Goal: Task Accomplishment & Management: Manage account settings

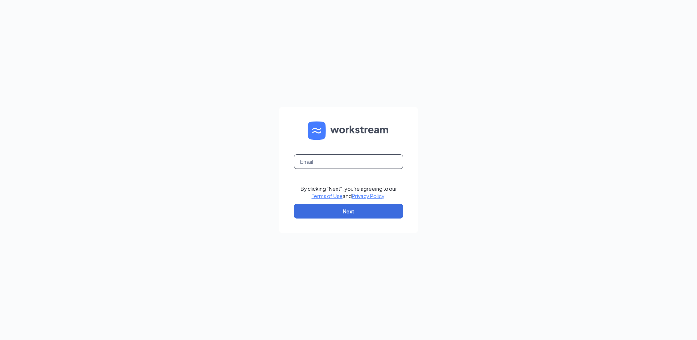
click at [330, 163] on input "text" at bounding box center [348, 161] width 109 height 15
type input "RS037367@Tacobell.com"
click at [360, 211] on button "Next" at bounding box center [348, 211] width 109 height 15
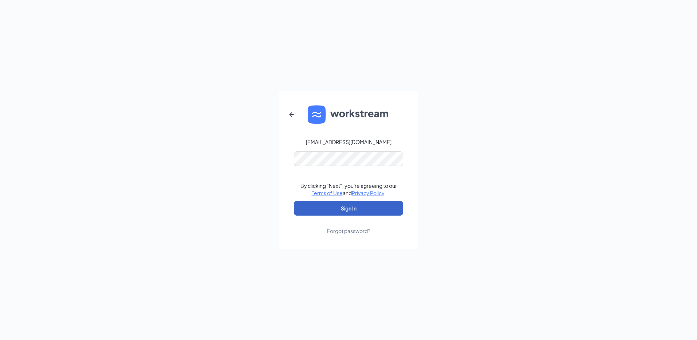
click at [368, 210] on button "Sign In" at bounding box center [348, 208] width 109 height 15
click at [355, 207] on button "Sign In" at bounding box center [348, 208] width 109 height 15
click at [353, 206] on button "Sign In" at bounding box center [348, 208] width 109 height 15
click at [372, 206] on button "Sign In" at bounding box center [348, 208] width 109 height 15
click at [355, 214] on button "Sign In" at bounding box center [348, 208] width 109 height 15
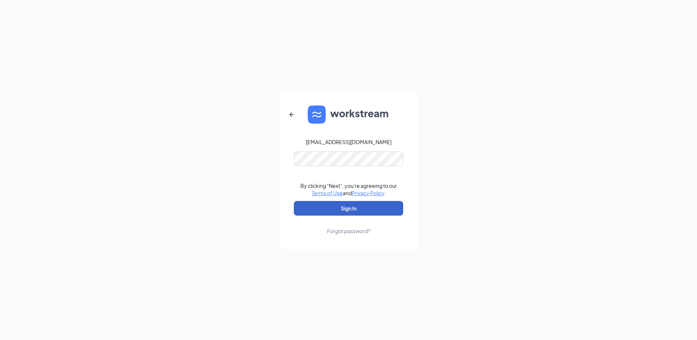
click at [364, 207] on button "Sign In" at bounding box center [348, 208] width 109 height 15
click at [356, 167] on div "Credential mismatches." at bounding box center [348, 170] width 109 height 7
click at [357, 205] on button "Sign In" at bounding box center [348, 208] width 109 height 15
click at [362, 208] on button "Sign In" at bounding box center [348, 208] width 109 height 15
click at [346, 148] on form "RS037367@Tacobell.com Credential mismatches. By clicking "Next", you're agreein…" at bounding box center [348, 170] width 138 height 158
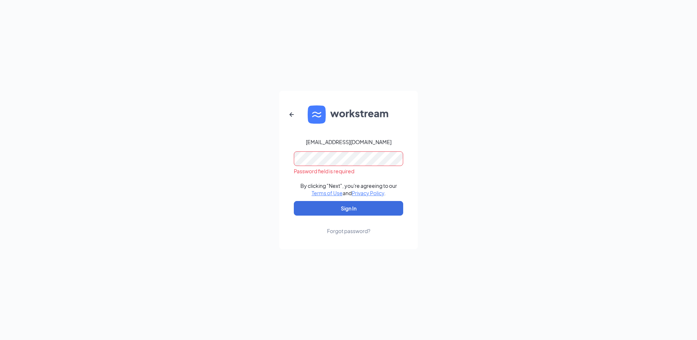
click at [349, 231] on div "Forgot password?" at bounding box center [348, 230] width 43 height 7
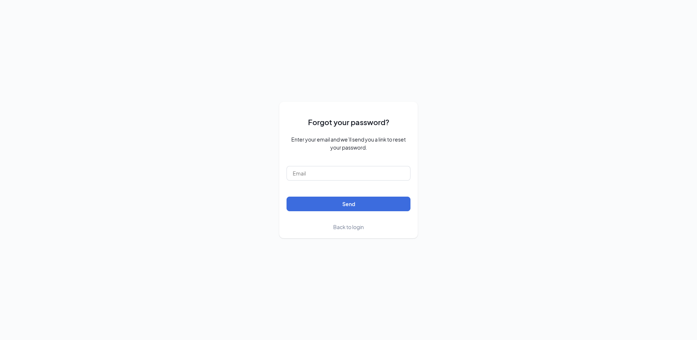
click at [344, 181] on form "Forgot your password? Enter your email and we’ll send you a link to reset your …" at bounding box center [348, 169] width 124 height 121
click at [344, 178] on input "text" at bounding box center [348, 173] width 124 height 15
click at [314, 175] on input "text" at bounding box center [348, 173] width 124 height 15
click at [379, 205] on button "Send" at bounding box center [348, 203] width 124 height 15
click at [299, 175] on input "RS037367@Tacobell.com" at bounding box center [348, 173] width 124 height 15
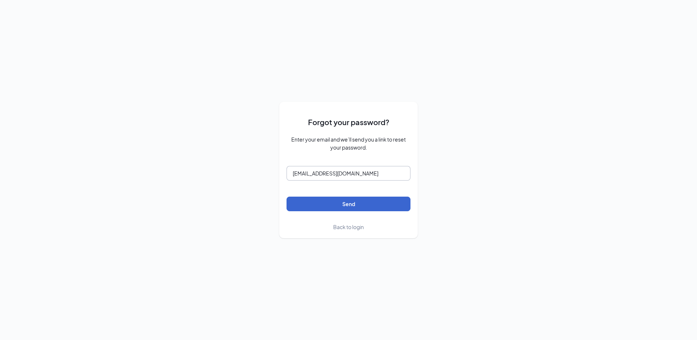
type input "rs037367@Tacobell.com"
click at [380, 202] on button "Send" at bounding box center [348, 203] width 124 height 15
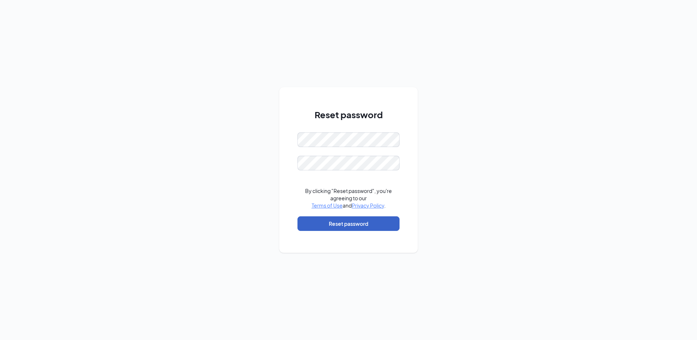
click at [353, 223] on button "Reset password" at bounding box center [348, 223] width 102 height 15
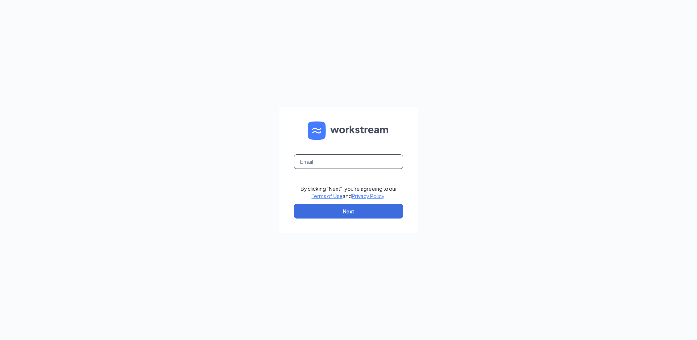
click at [337, 164] on input "text" at bounding box center [348, 161] width 109 height 15
type input "rs037367@Tacobell.com"
click at [373, 237] on div "rs037367@Tacobell.com By clicking "Next", you're agreeing to our Terms of Use a…" at bounding box center [348, 170] width 697 height 340
click at [353, 211] on button "Next" at bounding box center [348, 211] width 109 height 15
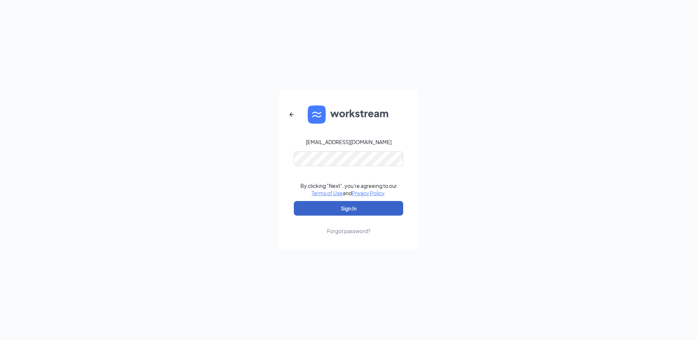
click at [355, 207] on button "Sign In" at bounding box center [348, 208] width 109 height 15
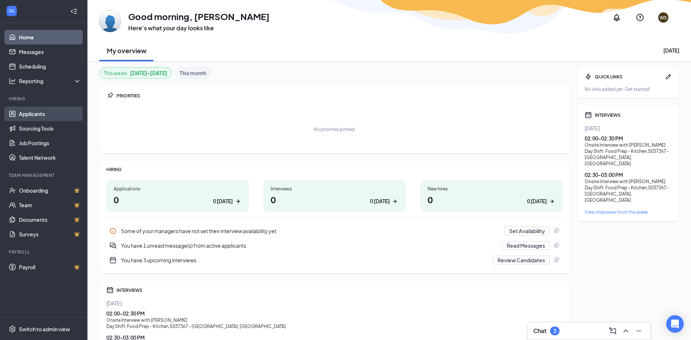
click at [45, 116] on link "Applicants" at bounding box center [50, 113] width 62 height 15
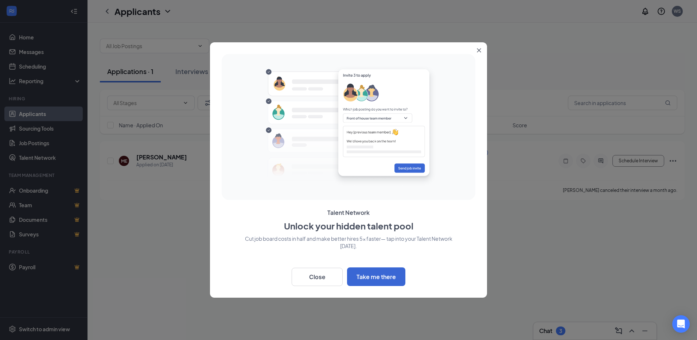
click at [477, 51] on icon "Close" at bounding box center [479, 50] width 4 height 4
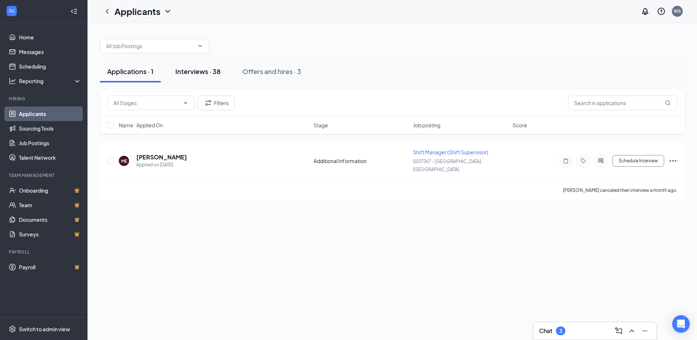
click at [193, 74] on div "Interviews · 38" at bounding box center [197, 71] width 45 height 9
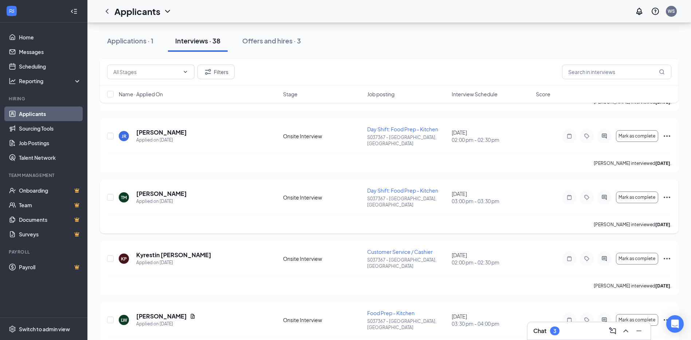
scroll to position [1239, 0]
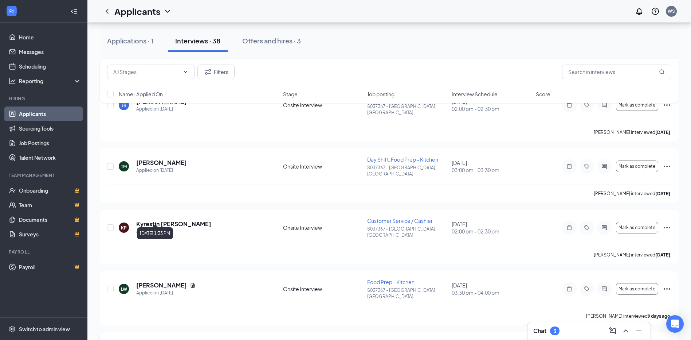
checkbox input "true"
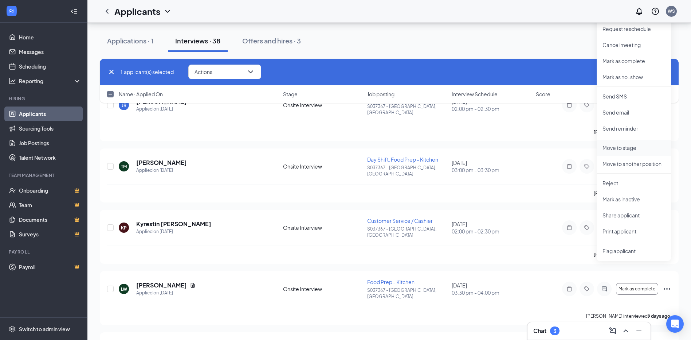
click at [630, 149] on p "Move to stage" at bounding box center [634, 147] width 63 height 7
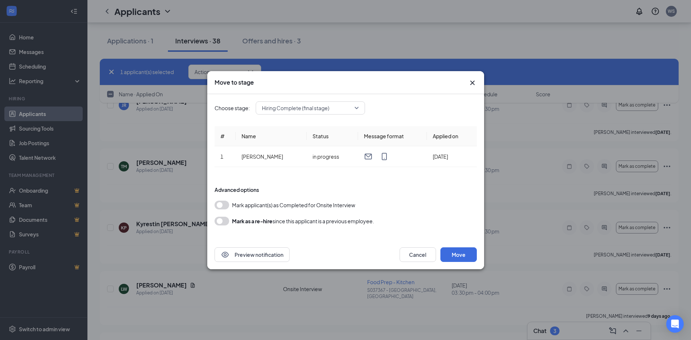
click at [226, 206] on button "button" at bounding box center [222, 204] width 15 height 9
click at [467, 258] on button "Move" at bounding box center [459, 254] width 36 height 15
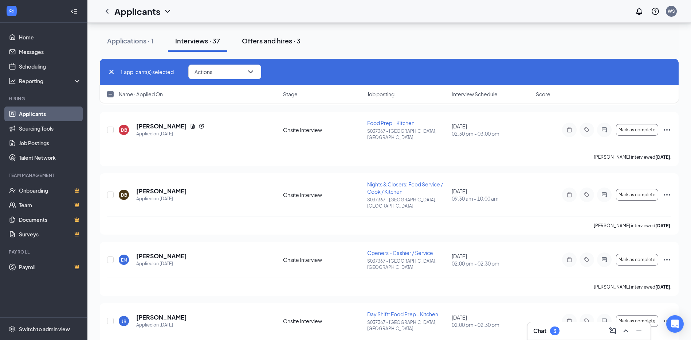
scroll to position [1020, 0]
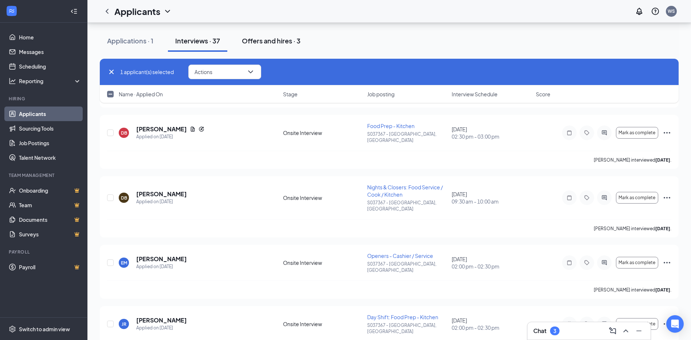
click at [268, 43] on div "Offers and hires · 3" at bounding box center [271, 40] width 59 height 9
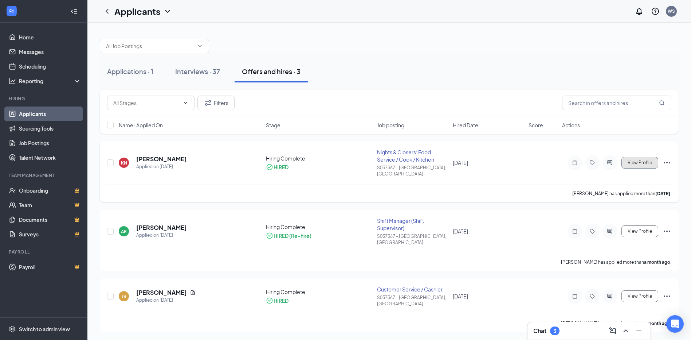
click at [634, 161] on span "View Profile" at bounding box center [640, 162] width 24 height 5
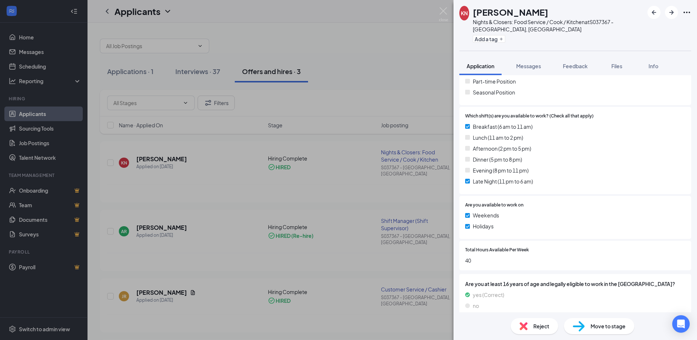
scroll to position [243, 0]
click at [601, 322] on span "Move to stage" at bounding box center [607, 326] width 35 height 8
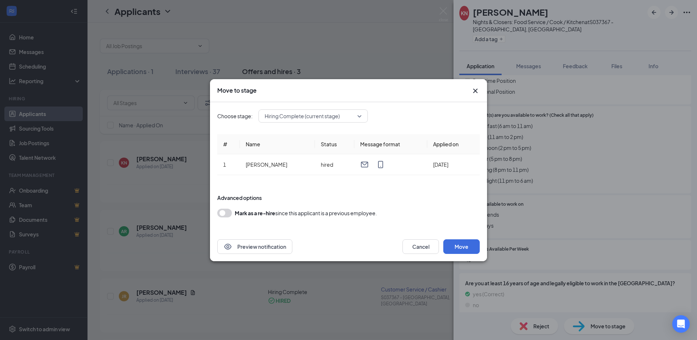
scroll to position [240, 0]
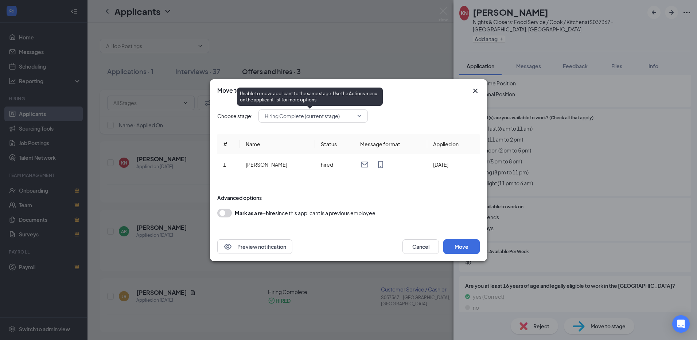
click at [334, 115] on span "Hiring Complete (current stage)" at bounding box center [302, 115] width 75 height 11
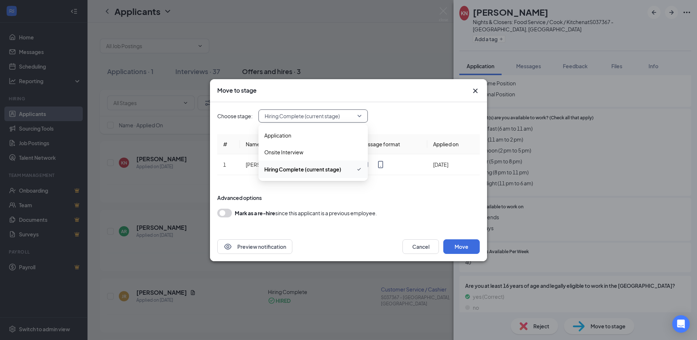
click at [407, 123] on div "Choose stage: 3622355 Hiring Complete (current stage) 3622354 3622355 Applicati…" at bounding box center [348, 167] width 262 height 130
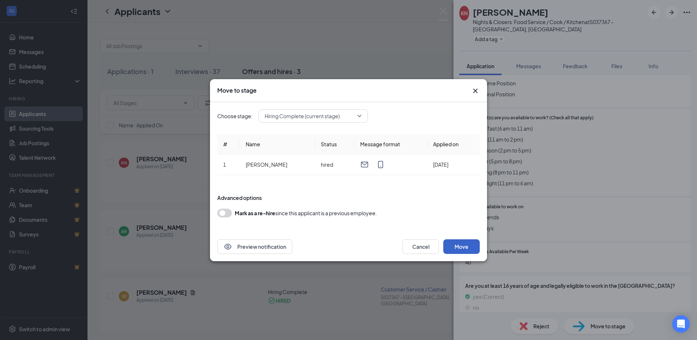
click at [459, 246] on button "Move" at bounding box center [461, 246] width 36 height 15
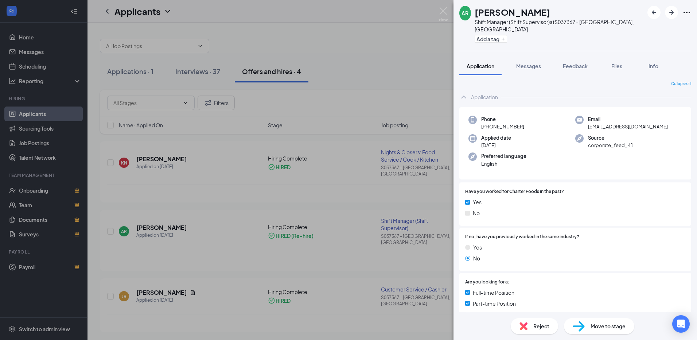
click at [375, 56] on div "AR Alexavier Roach Shift Manager (Shift Supervisor) at S037367 - Erie, PA Add a…" at bounding box center [348, 170] width 697 height 340
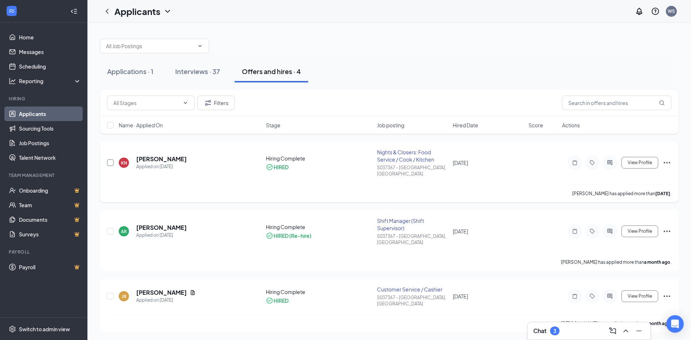
click at [113, 161] on input "checkbox" at bounding box center [110, 162] width 7 height 7
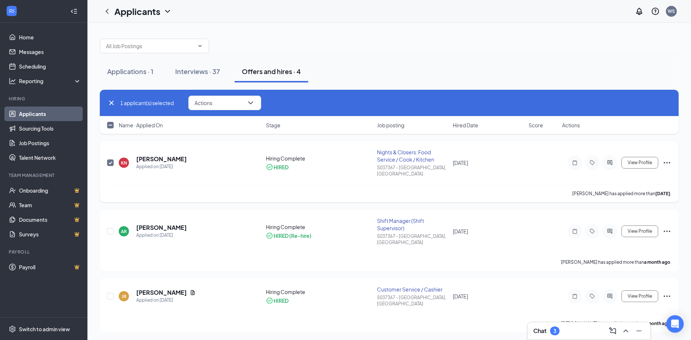
click at [113, 161] on input "checkbox" at bounding box center [110, 162] width 7 height 7
checkbox input "false"
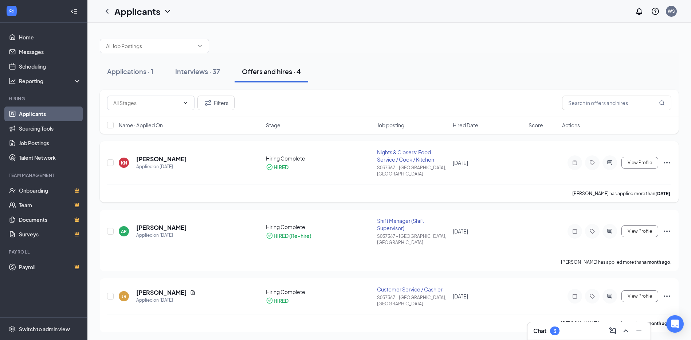
click at [205, 155] on div "KN Kristof Novakowski Applied on Aug 2" at bounding box center [190, 162] width 143 height 15
click at [180, 156] on h5 "Kristof Novakowski" at bounding box center [161, 159] width 51 height 8
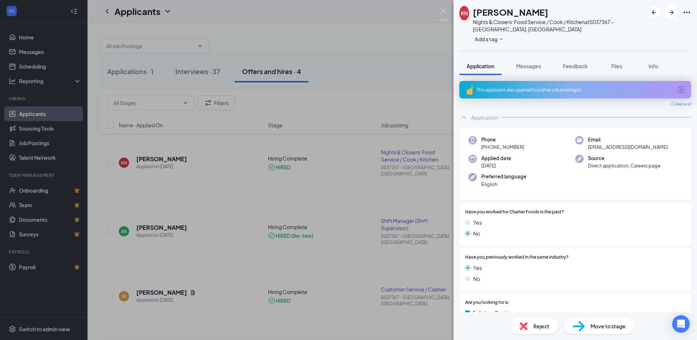
click at [386, 72] on div "KN Kristof Novakowski Nights & Closers: Food Service / Cook / Kitchen at S03736…" at bounding box center [348, 170] width 697 height 340
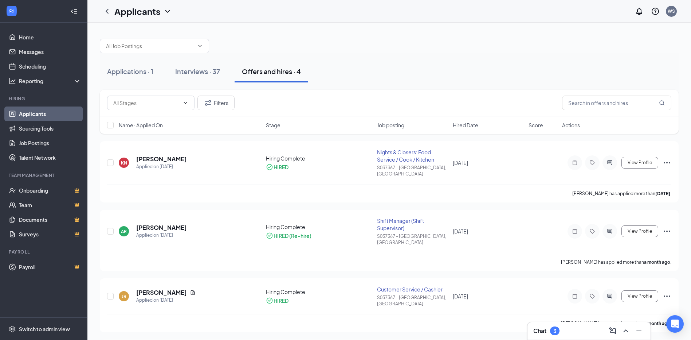
click at [386, 72] on div "Applications · 1 Interviews · 37 Offers and hires · 4" at bounding box center [389, 71] width 579 height 22
click at [219, 161] on div "KN Kristof Novakowski Applied on Aug 2" at bounding box center [190, 162] width 143 height 15
click at [169, 158] on h5 "Kristof Novakowski" at bounding box center [161, 159] width 51 height 8
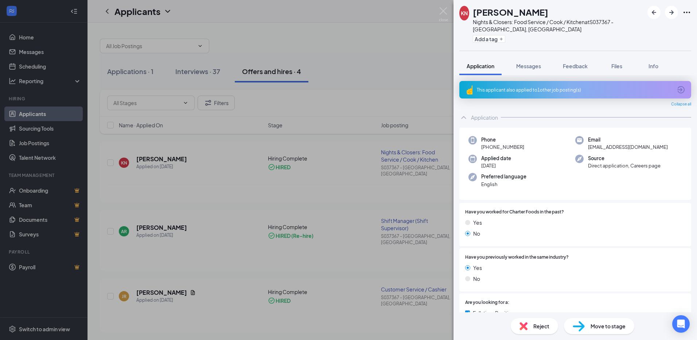
click at [369, 50] on div "KN Kristof Novakowski Nights & Closers: Food Service / Cook / Kitchen at S03736…" at bounding box center [348, 170] width 697 height 340
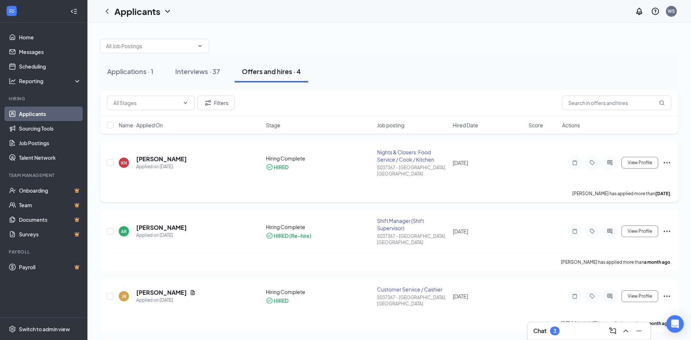
click at [200, 172] on div "KN Kristof Novakowski Applied on Aug 2 Hiring Complete HIRED Nights & Closers: …" at bounding box center [389, 166] width 564 height 36
click at [170, 156] on h5 "Kristof Novakowski" at bounding box center [161, 159] width 51 height 8
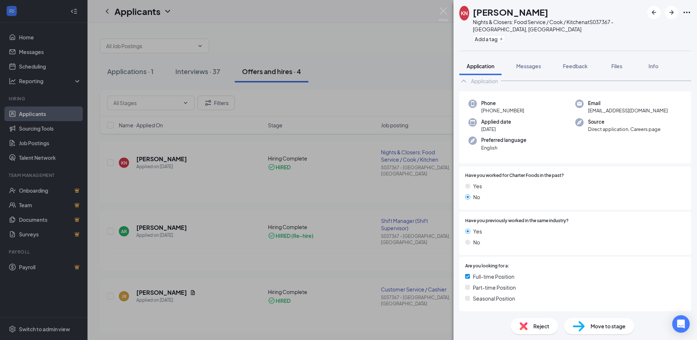
scroll to position [73, 0]
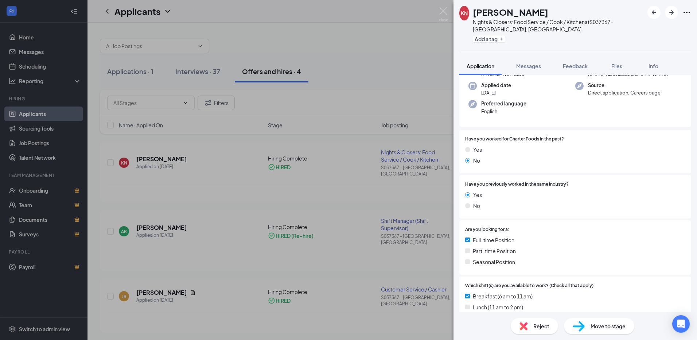
click at [590, 329] on div "Move to stage" at bounding box center [599, 326] width 70 height 16
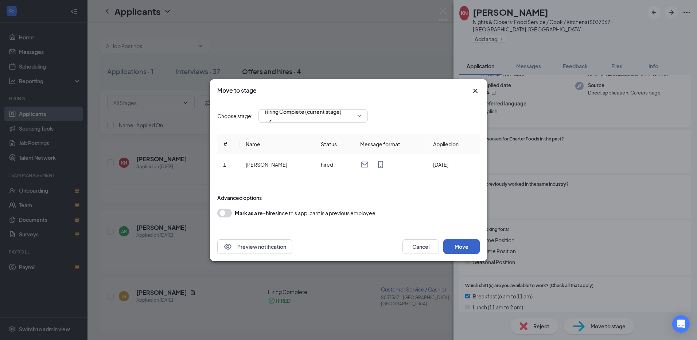
click at [454, 247] on button "Move" at bounding box center [461, 246] width 36 height 15
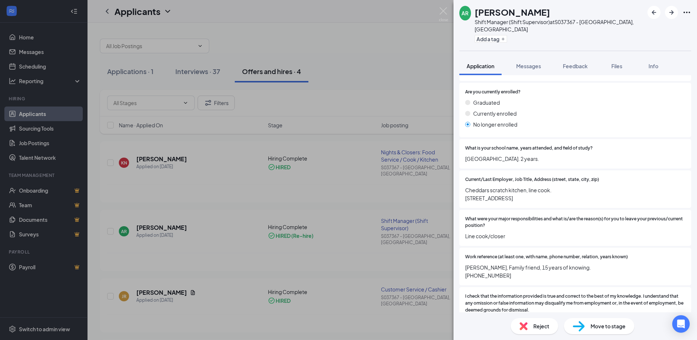
scroll to position [650, 0]
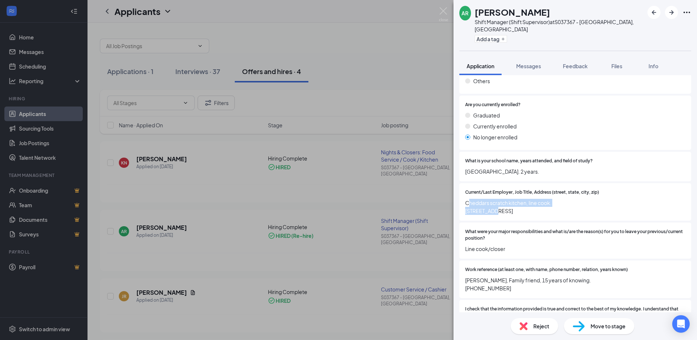
drag, startPoint x: 468, startPoint y: 197, endPoint x: 495, endPoint y: 201, distance: 27.3
click at [495, 201] on span "Cheddars scratch kitchen, line cook. 2085 Interchange Rd Erie, PA 16509" at bounding box center [575, 207] width 220 height 16
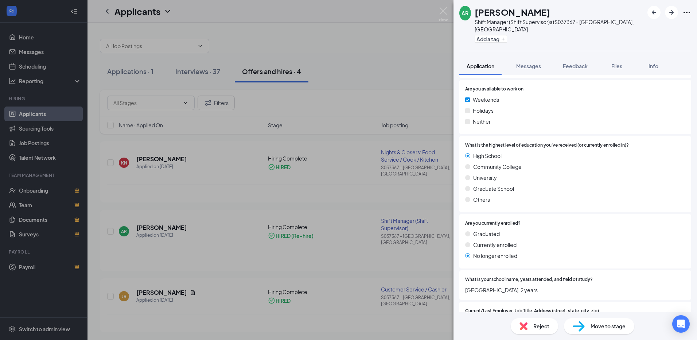
scroll to position [467, 0]
